Goal: Check status: Check status

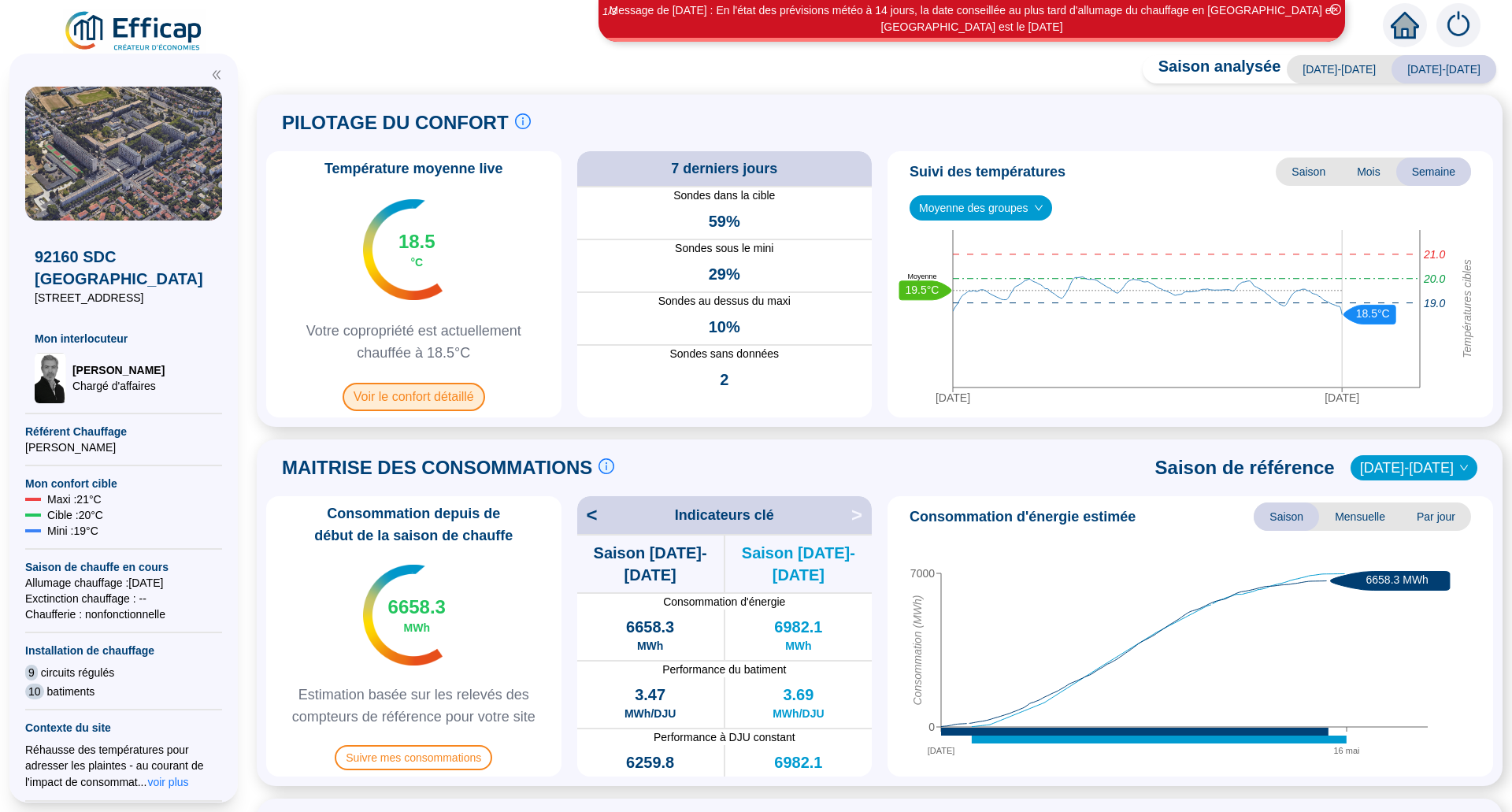
click at [442, 396] on span "Voir le confort détaillé" at bounding box center [414, 397] width 142 height 29
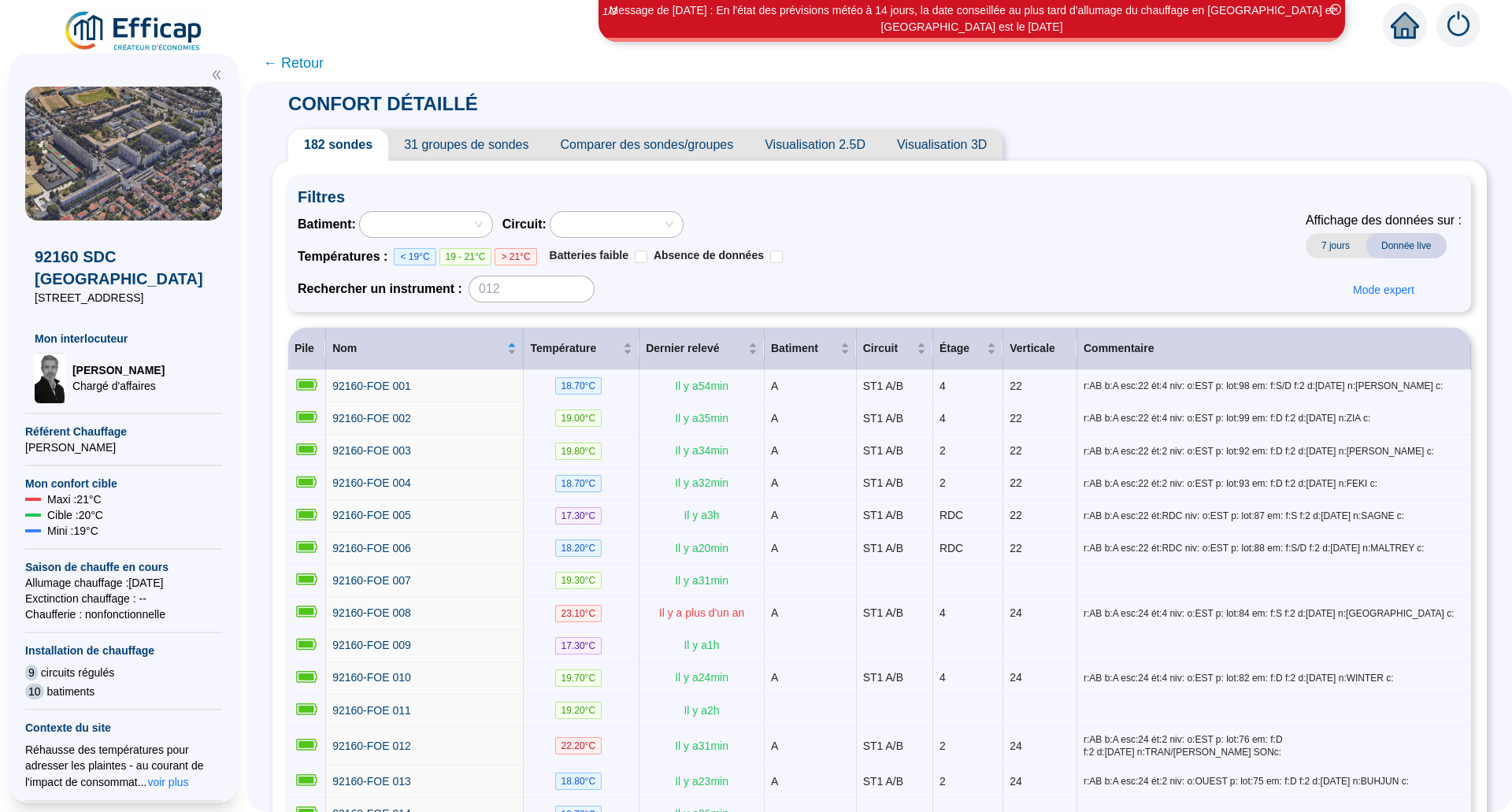
click at [485, 146] on span "31 groupes de sondes" at bounding box center [466, 145] width 156 height 31
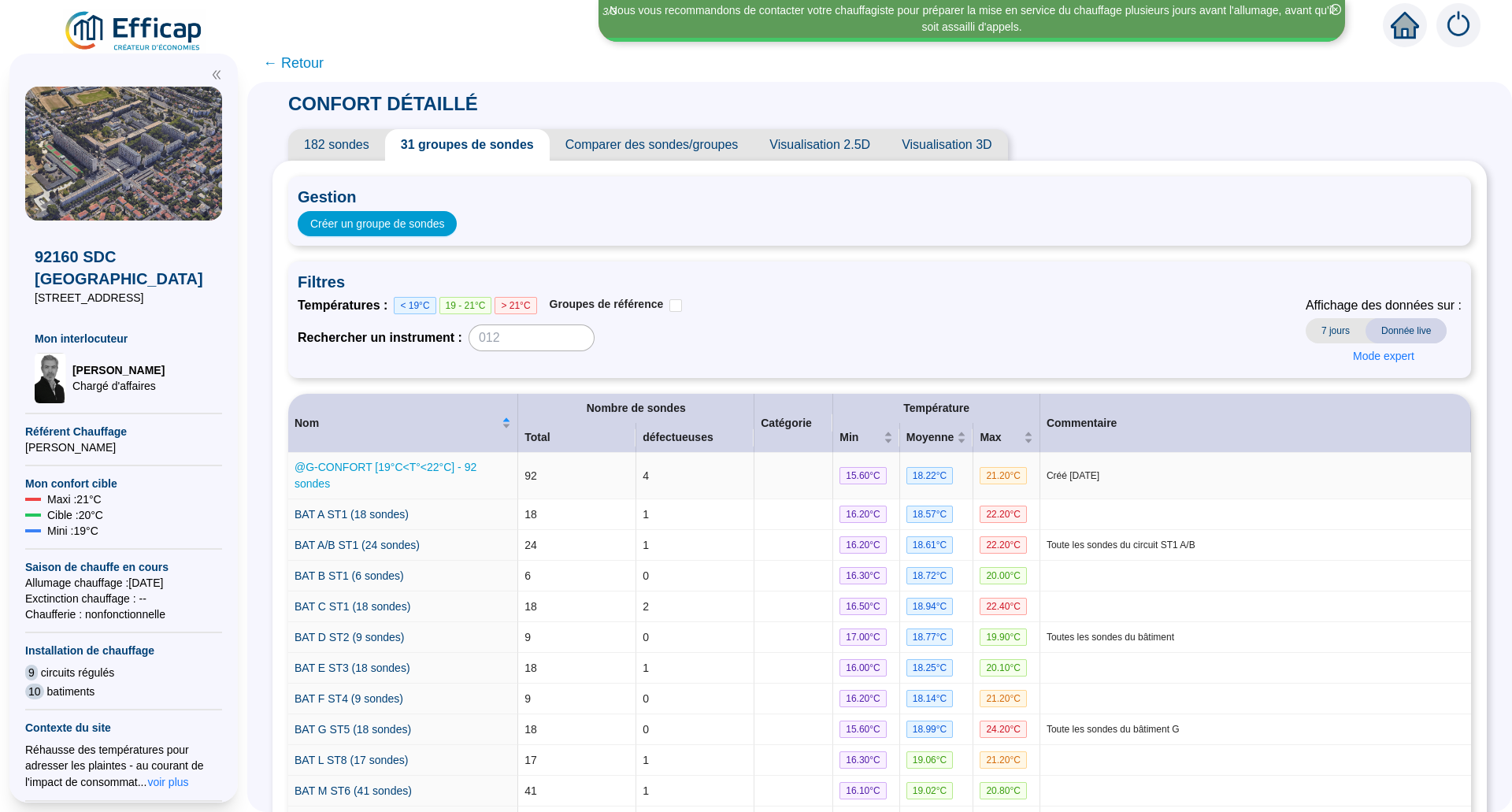
click at [397, 468] on link "@G-CONFORT [19°C<T°<22°C] - 92 sondes" at bounding box center [385, 475] width 182 height 29
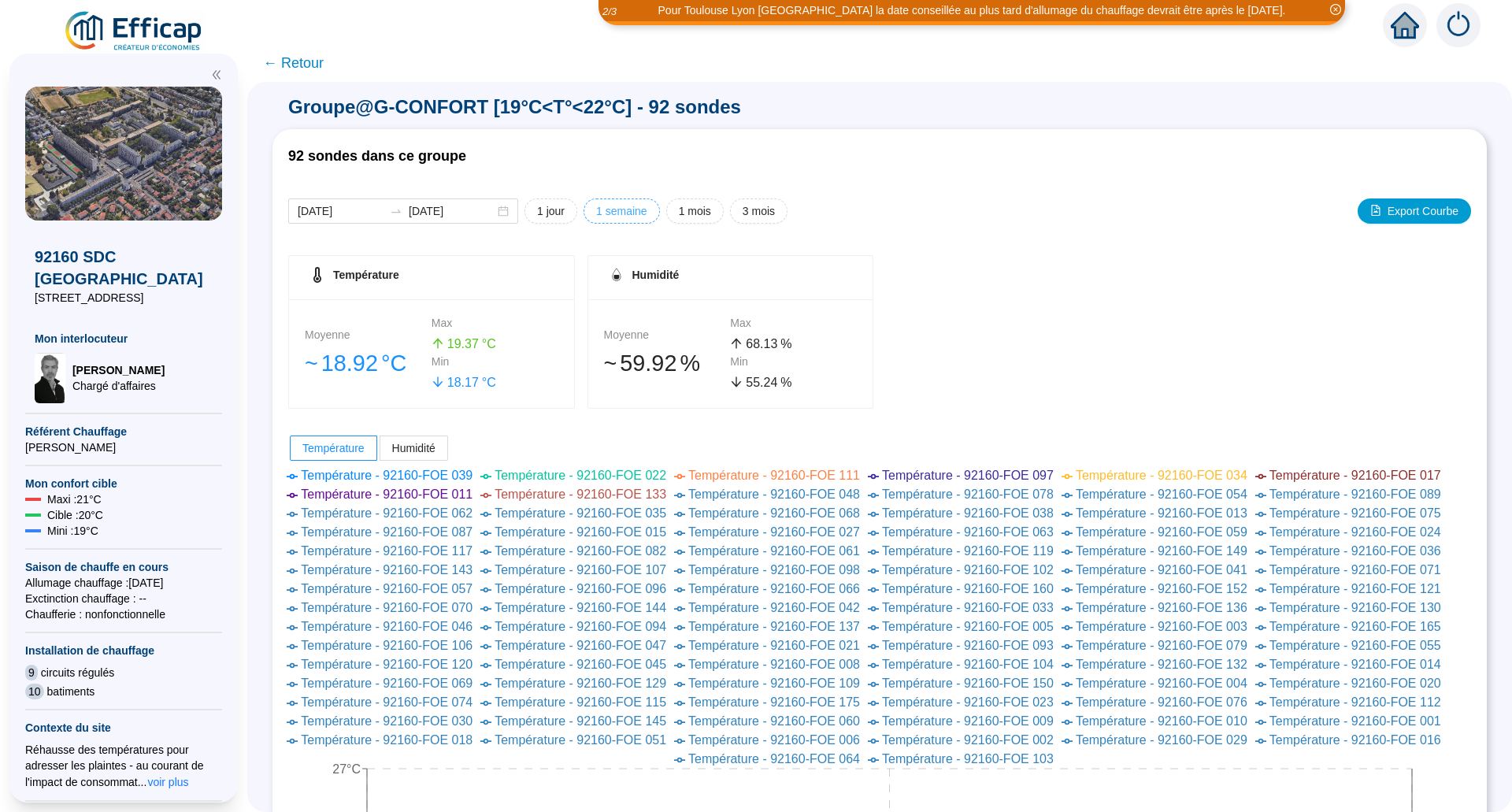
click at [635, 216] on span "1 semaine" at bounding box center [622, 211] width 51 height 16
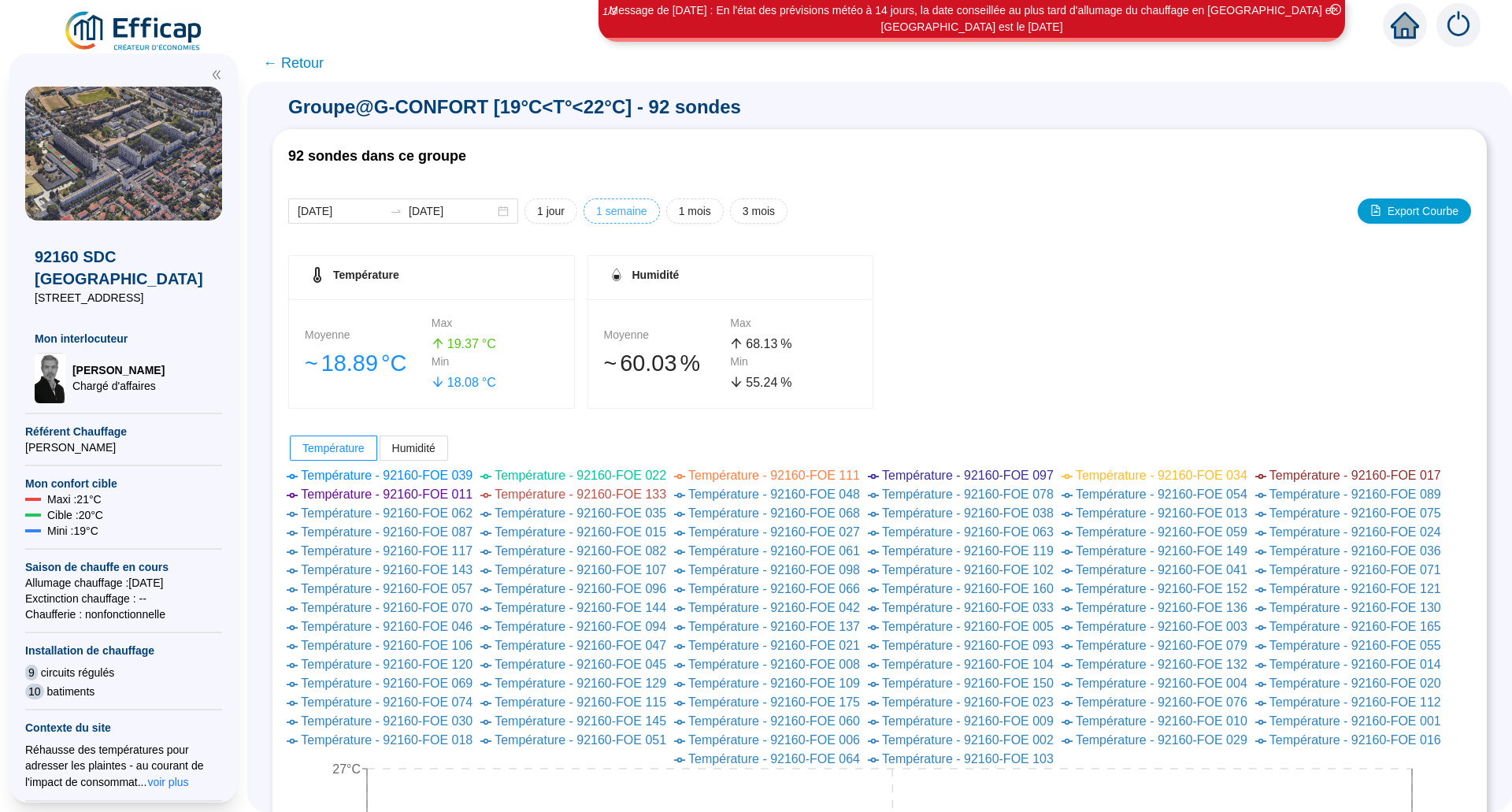
click at [643, 215] on span "1 semaine" at bounding box center [622, 211] width 51 height 16
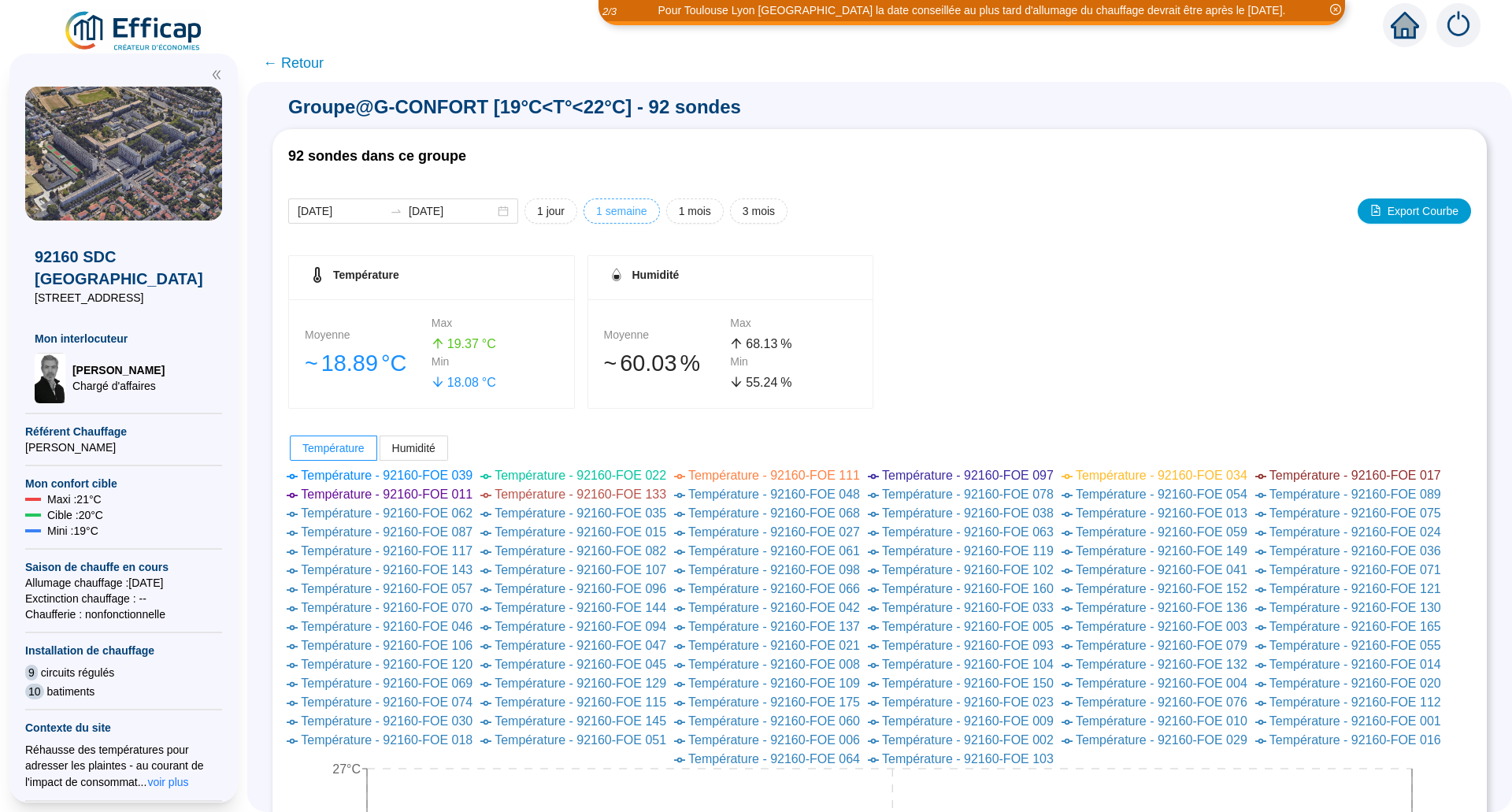
click at [643, 215] on span "1 semaine" at bounding box center [622, 211] width 51 height 16
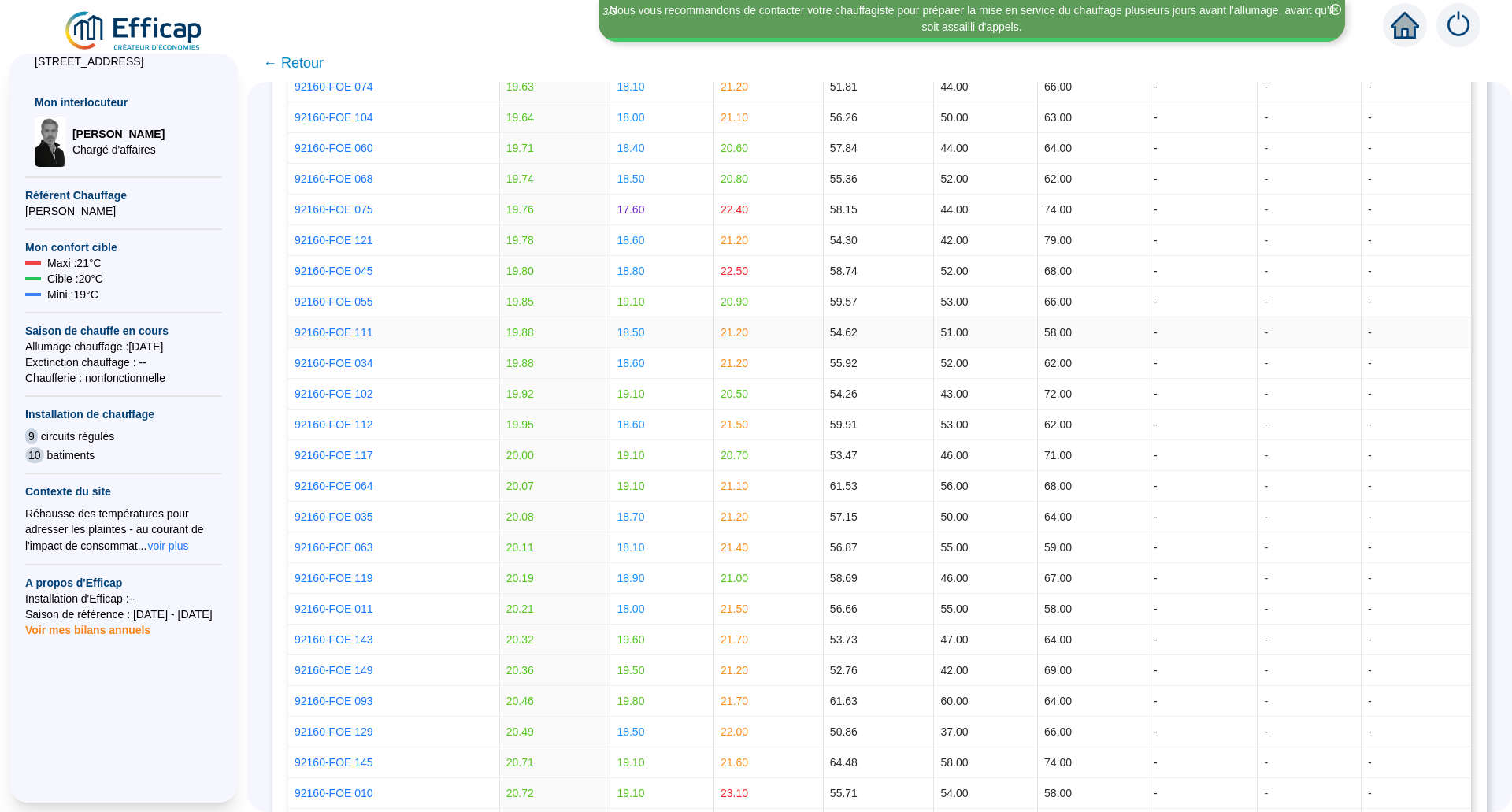
scroll to position [4582, 0]
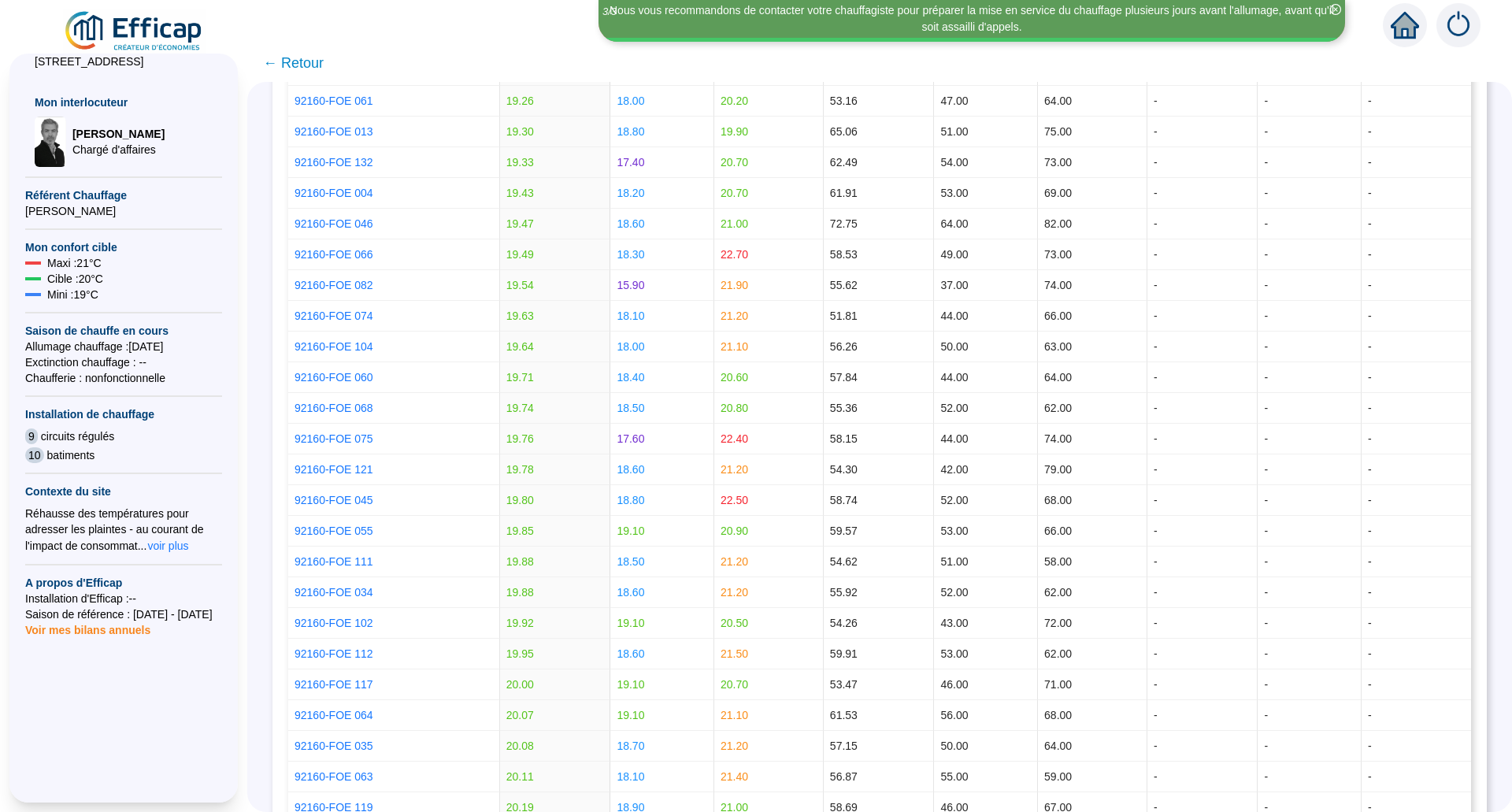
click at [1456, 18] on img at bounding box center [1458, 25] width 44 height 44
